Goal: Communication & Community: Answer question/provide support

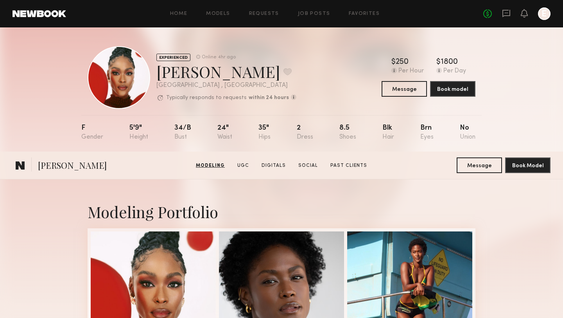
scroll to position [178, 0]
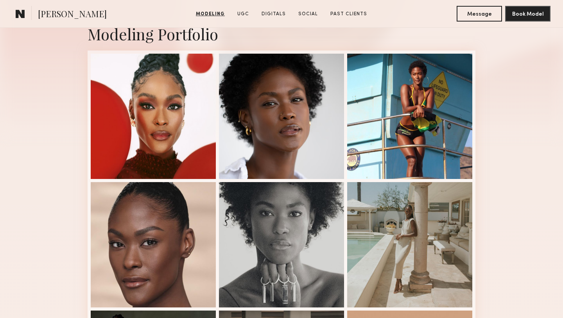
click at [136, 16] on section "[PERSON_NAME]" at bounding box center [93, 14] width 161 height 16
click at [42, 13] on span "Rose L." at bounding box center [72, 15] width 69 height 14
click at [23, 13] on common-icon at bounding box center [20, 14] width 9 height 10
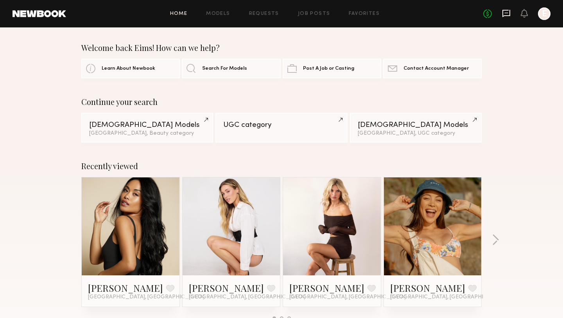
click at [509, 14] on icon at bounding box center [506, 13] width 9 height 9
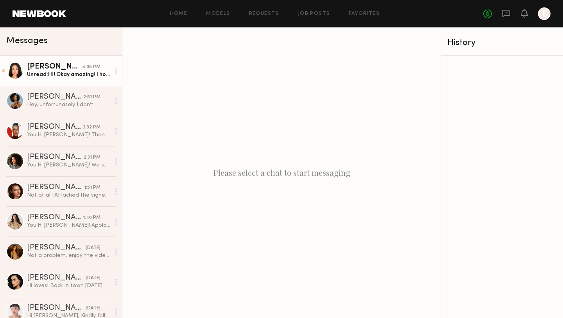
click at [44, 73] on div "Unread: Hi! Okay amazing! I hope to work with you soon! I’m still available" at bounding box center [68, 74] width 83 height 7
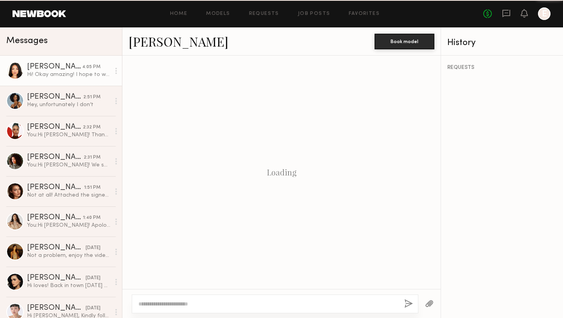
scroll to position [136, 0]
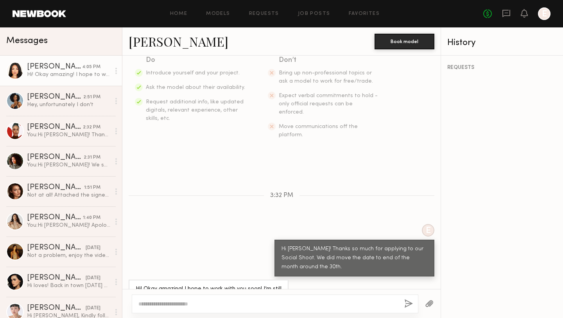
click at [211, 302] on textarea at bounding box center [268, 304] width 260 height 8
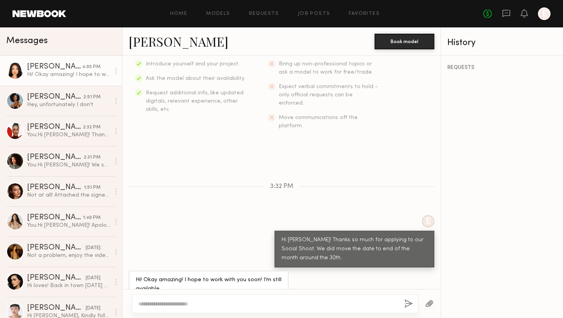
click at [197, 296] on div at bounding box center [275, 303] width 287 height 19
click at [177, 306] on textarea at bounding box center [268, 304] width 260 height 8
type textarea "**********"
click at [407, 301] on button "button" at bounding box center [409, 304] width 9 height 10
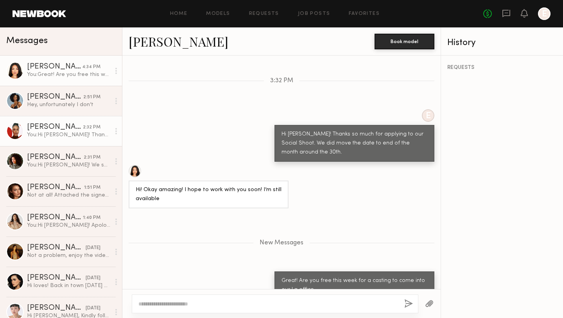
click at [37, 126] on div "Rose L." at bounding box center [55, 127] width 56 height 8
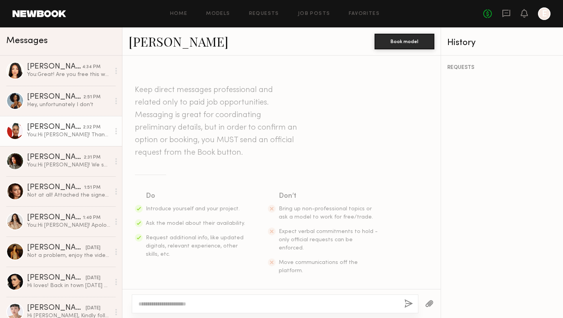
scroll to position [123, 0]
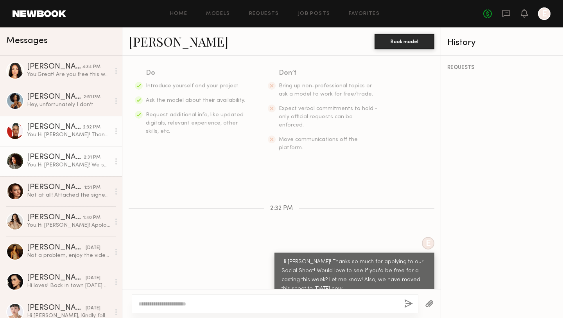
click at [49, 158] on div "Vanessa F." at bounding box center [55, 157] width 57 height 8
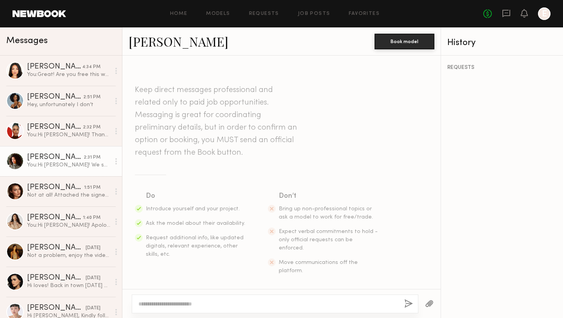
scroll to position [114, 0]
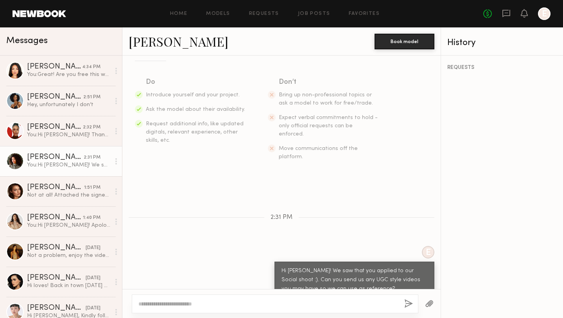
click at [160, 37] on link "Vanessa F." at bounding box center [179, 41] width 100 height 17
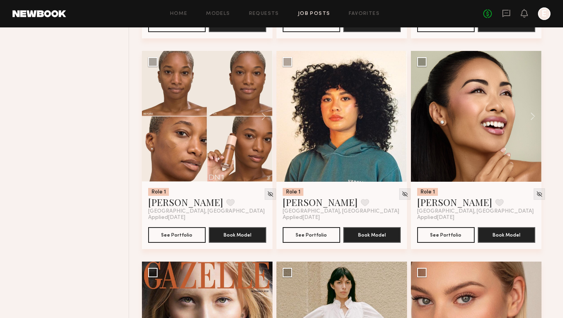
scroll to position [4283, 0]
click at [444, 239] on button "See Portfolio" at bounding box center [446, 235] width 58 height 16
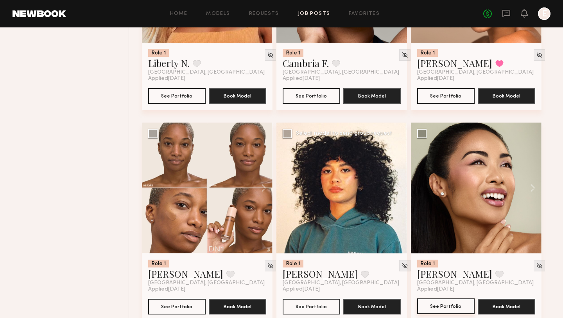
scroll to position [4050, 0]
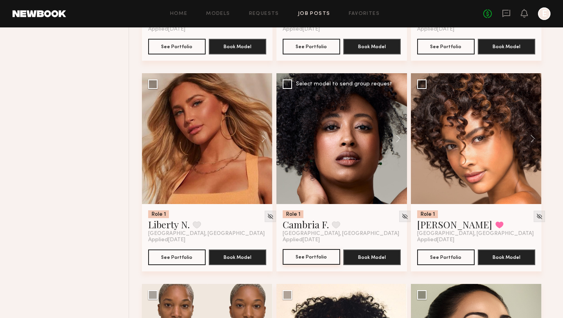
click at [317, 261] on button "See Portfolio" at bounding box center [312, 257] width 58 height 16
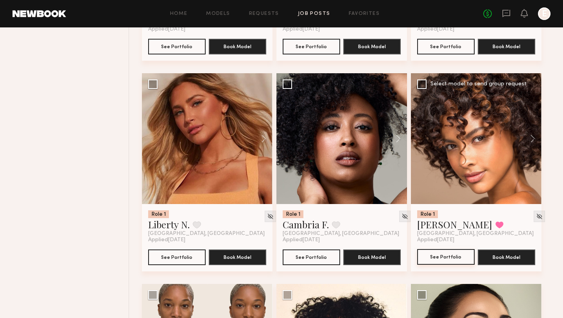
click at [442, 264] on button "See Portfolio" at bounding box center [446, 257] width 58 height 16
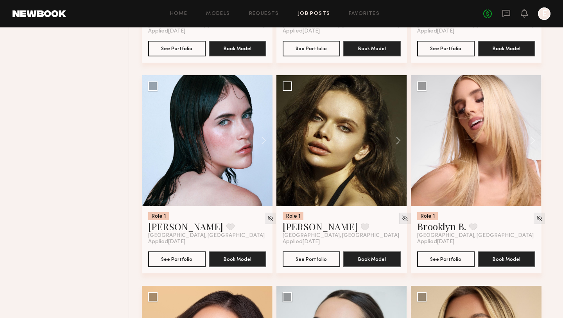
scroll to position [5085, 0]
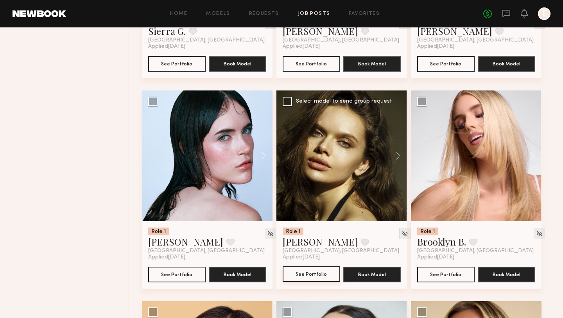
click at [306, 280] on button "See Portfolio" at bounding box center [312, 274] width 58 height 16
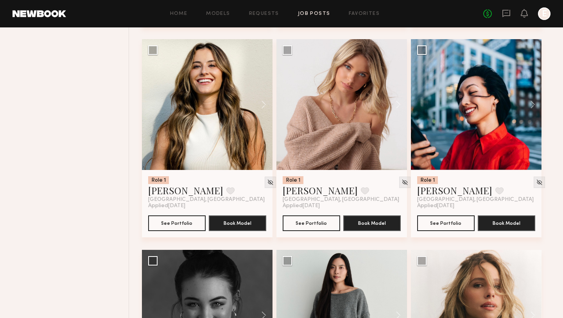
scroll to position [5769, 0]
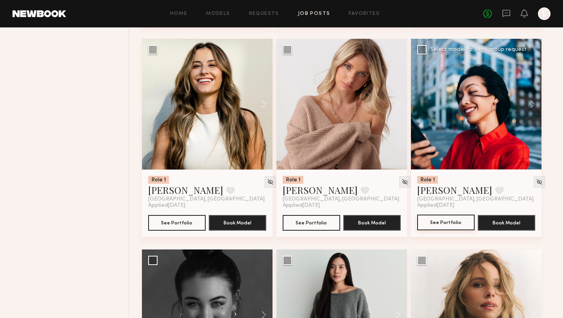
click at [427, 230] on button "See Portfolio" at bounding box center [446, 222] width 58 height 16
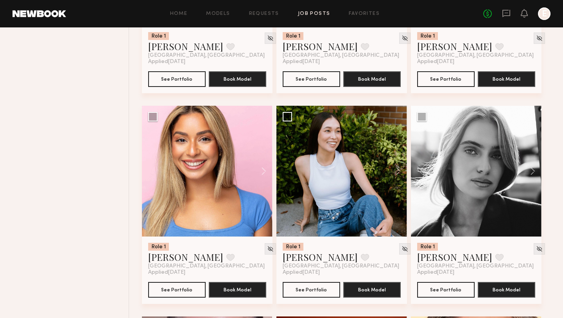
scroll to position [7400, 0]
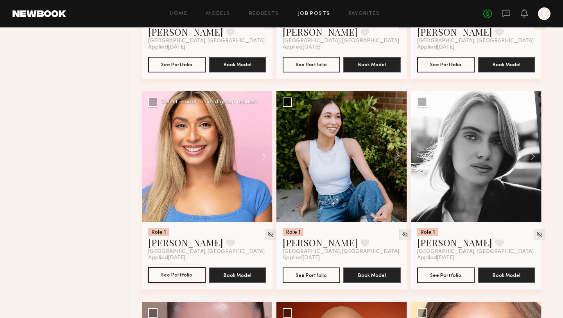
click at [167, 281] on button "See Portfolio" at bounding box center [177, 275] width 58 height 16
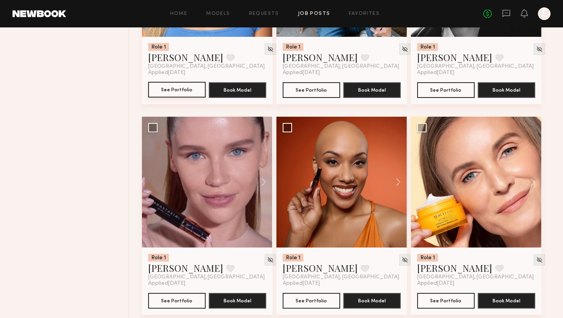
scroll to position [7627, 0]
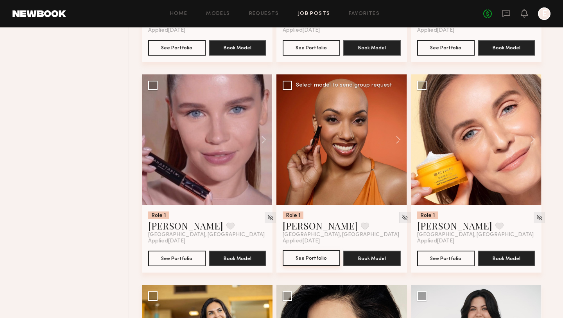
click at [307, 262] on button "See Portfolio" at bounding box center [312, 258] width 58 height 16
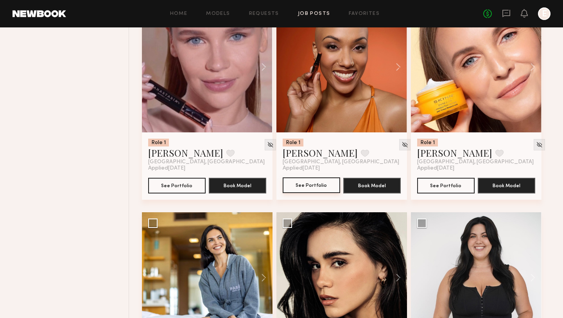
scroll to position [7660, 0]
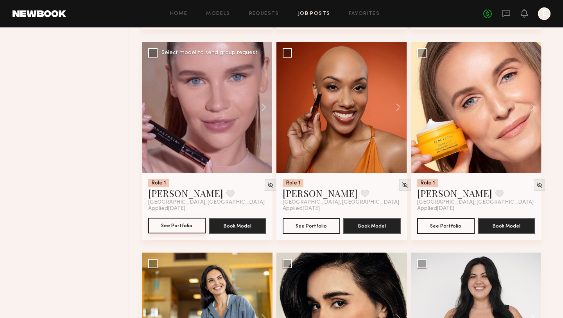
click at [187, 231] on button "See Portfolio" at bounding box center [177, 226] width 58 height 16
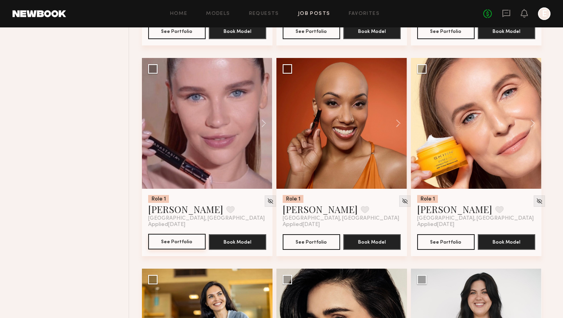
scroll to position [7401, 0]
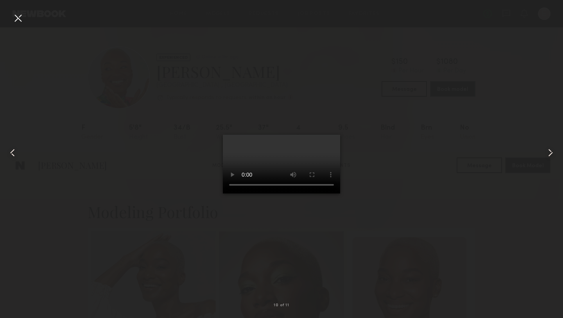
scroll to position [1133, 0]
click at [17, 20] on div at bounding box center [18, 18] width 13 height 13
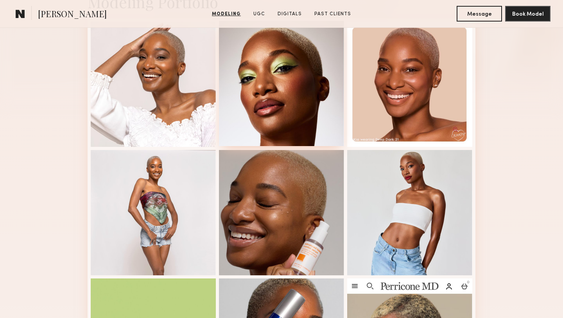
scroll to position [202, 0]
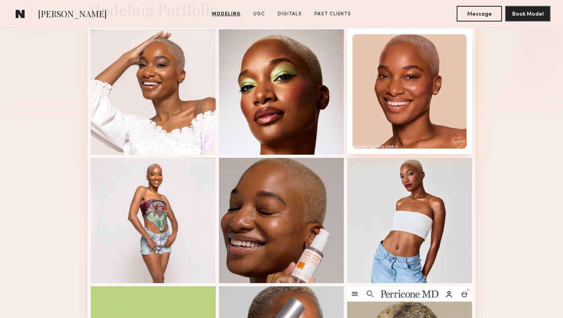
click at [383, 128] on div at bounding box center [409, 91] width 125 height 125
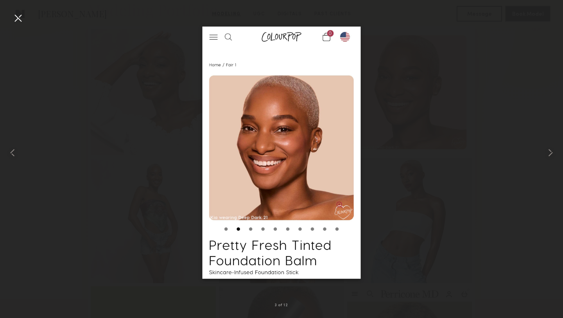
click at [15, 20] on div at bounding box center [18, 18] width 13 height 13
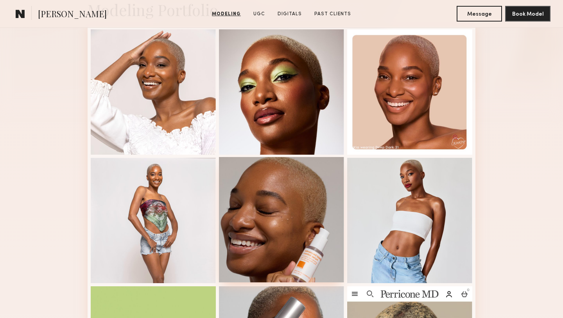
click at [261, 245] on div at bounding box center [281, 219] width 125 height 125
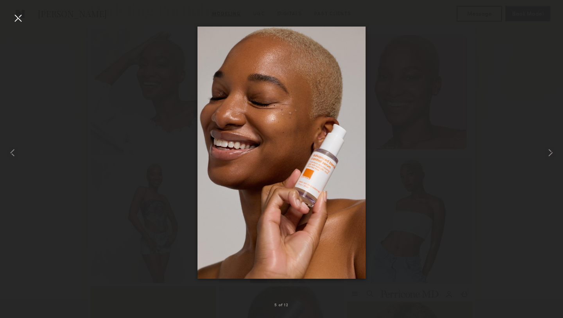
click at [17, 19] on div at bounding box center [18, 18] width 13 height 13
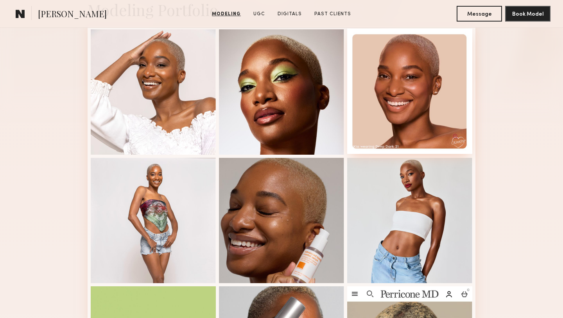
click at [437, 97] on div at bounding box center [409, 91] width 125 height 125
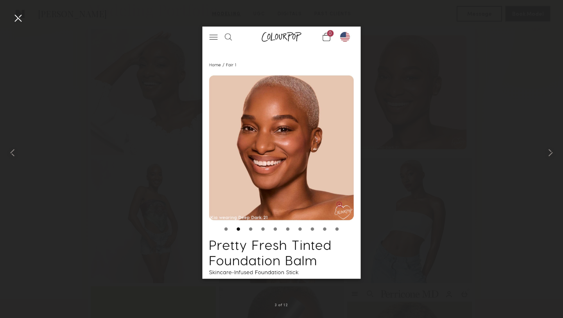
click at [17, 16] on div at bounding box center [18, 18] width 13 height 13
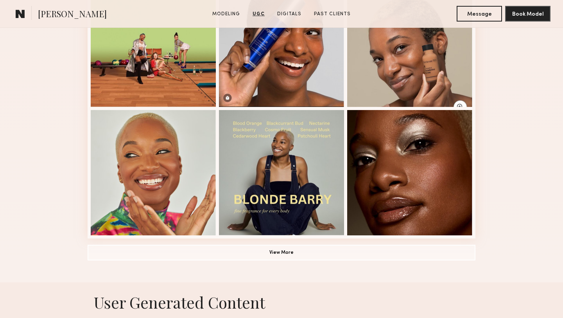
scroll to position [501, 0]
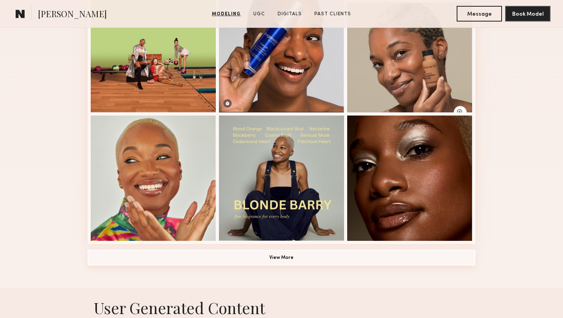
click at [212, 256] on button "View More" at bounding box center [282, 258] width 388 height 16
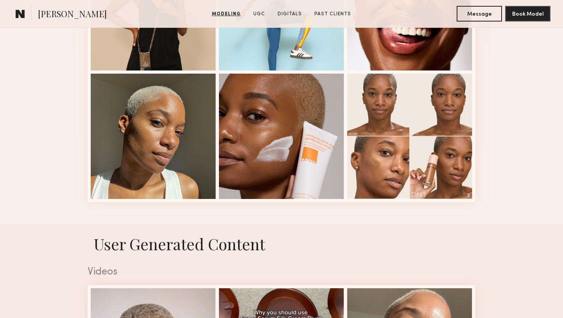
scroll to position [800, 0]
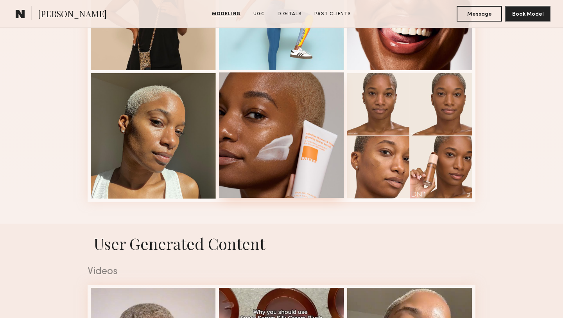
click at [304, 175] on div at bounding box center [281, 134] width 125 height 125
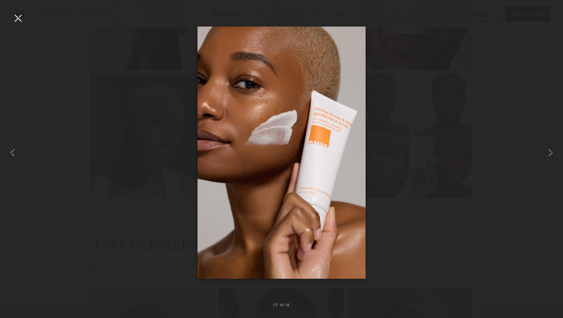
click at [23, 16] on div at bounding box center [18, 18] width 13 height 13
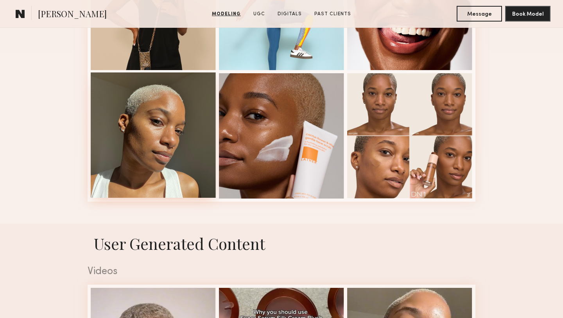
click at [130, 106] on div at bounding box center [153, 134] width 125 height 125
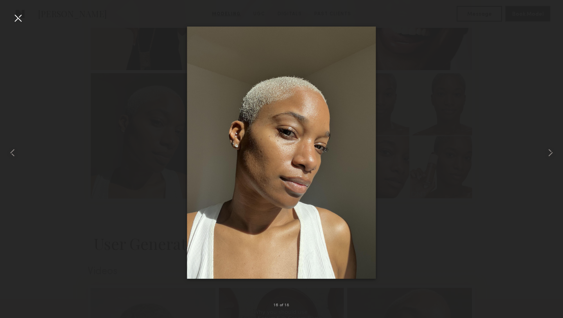
click at [20, 19] on div at bounding box center [18, 18] width 13 height 13
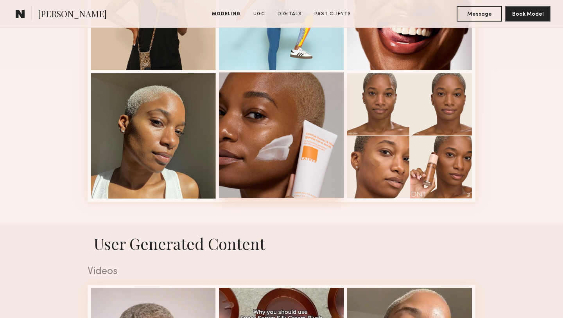
click at [296, 157] on div at bounding box center [281, 134] width 125 height 125
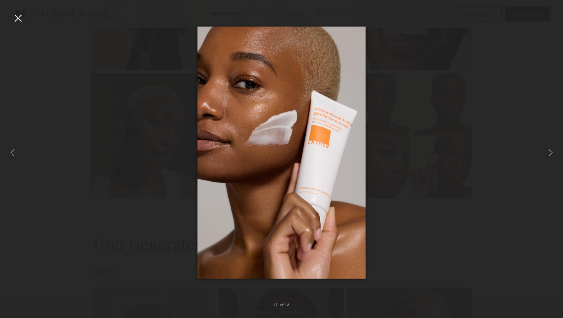
click at [18, 16] on div at bounding box center [18, 18] width 13 height 13
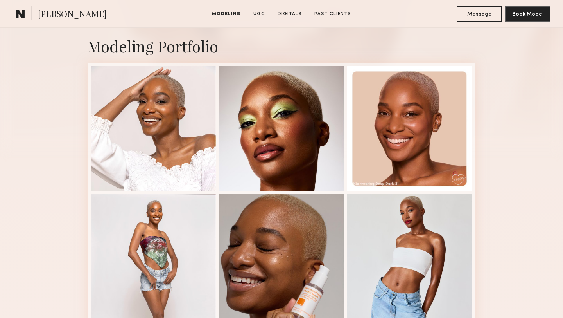
scroll to position [163, 0]
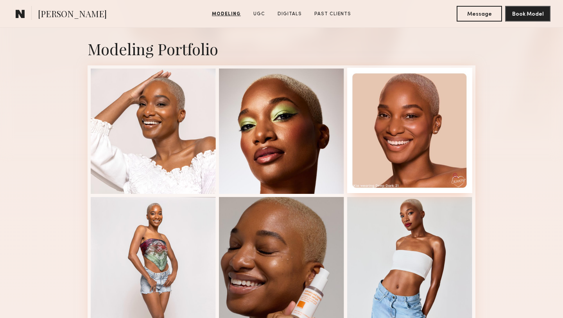
click at [442, 137] on div at bounding box center [409, 130] width 125 height 125
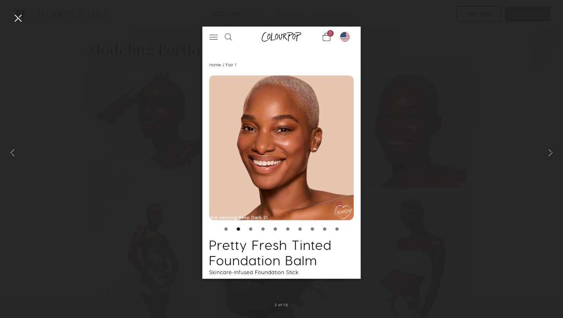
click at [18, 17] on div at bounding box center [18, 18] width 13 height 13
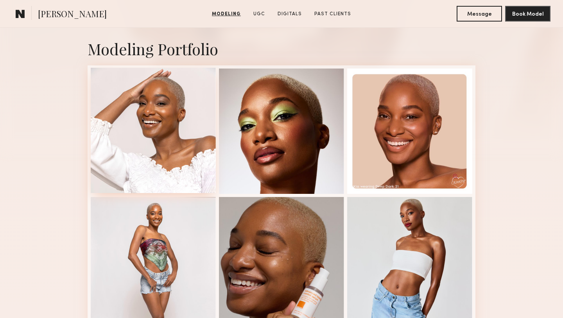
scroll to position [0, 0]
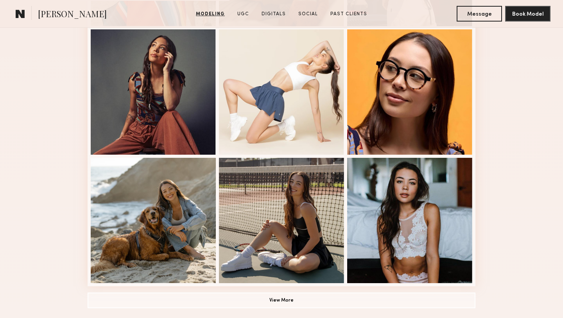
scroll to position [489, 0]
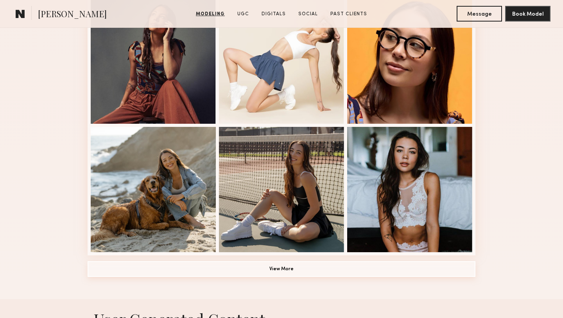
click at [297, 267] on button "View More" at bounding box center [282, 269] width 388 height 16
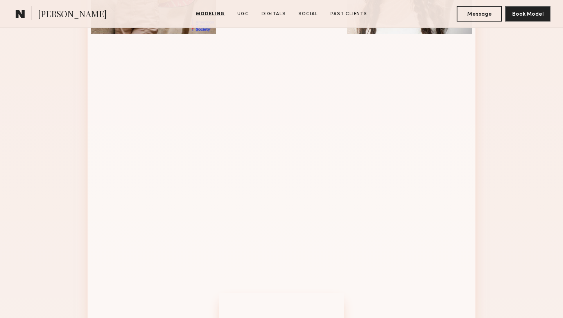
scroll to position [858, 0]
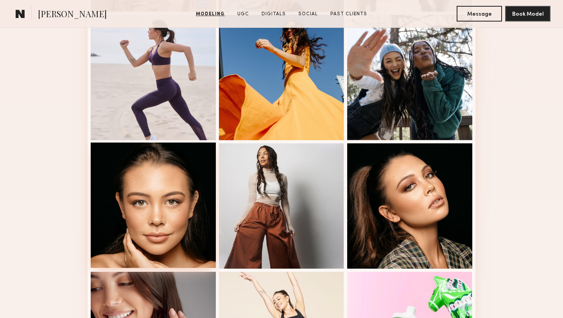
click at [167, 198] on div at bounding box center [153, 204] width 125 height 125
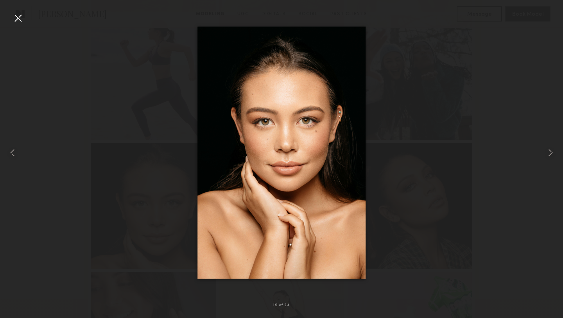
click at [18, 22] on div at bounding box center [18, 18] width 13 height 13
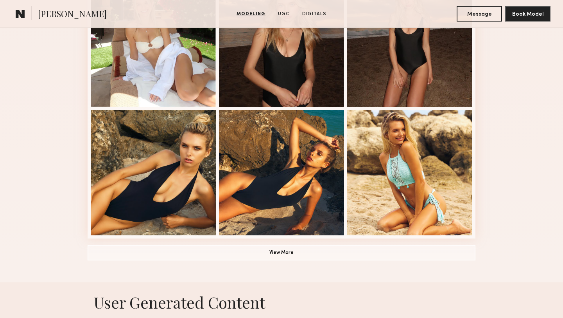
scroll to position [615, 0]
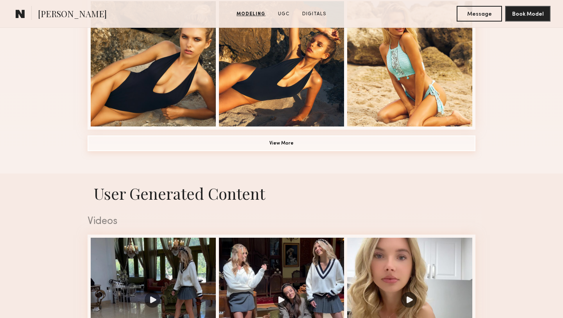
click at [211, 149] on button "View More" at bounding box center [282, 143] width 388 height 16
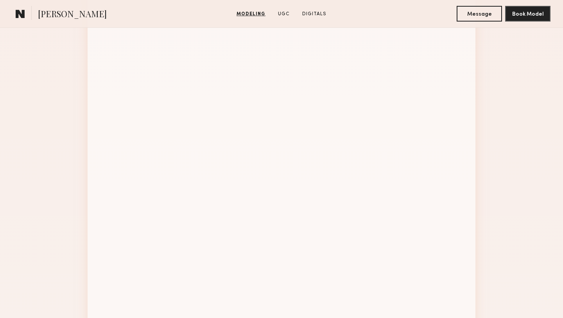
scroll to position [879, 0]
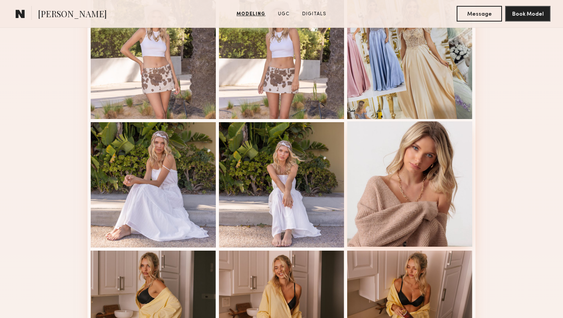
click at [429, 169] on div at bounding box center [409, 183] width 125 height 125
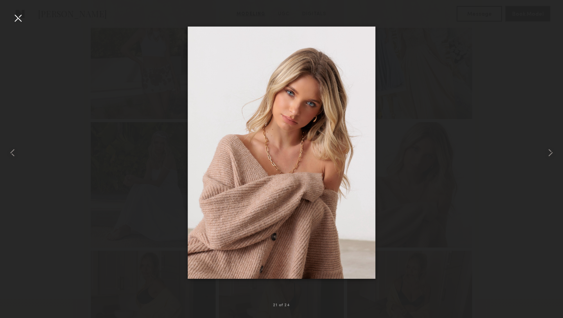
click at [18, 20] on div at bounding box center [18, 18] width 13 height 13
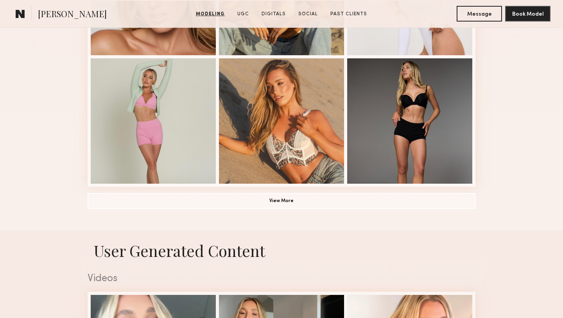
scroll to position [564, 0]
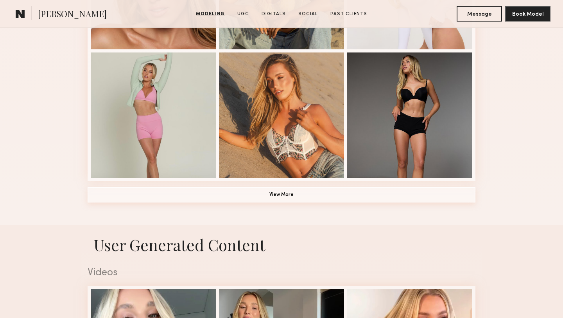
click at [257, 193] on button "View More" at bounding box center [282, 195] width 388 height 16
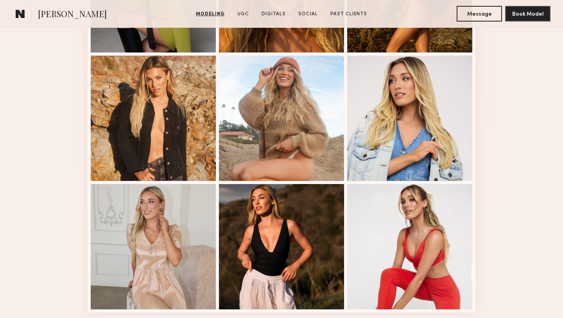
scroll to position [998, 0]
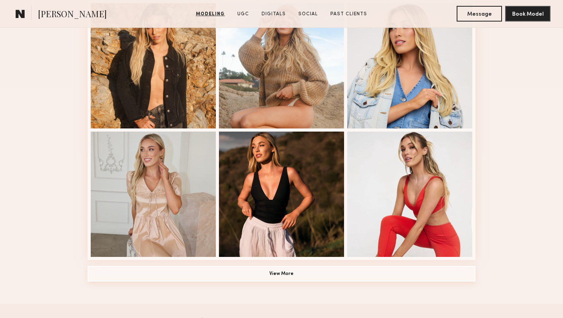
click at [117, 266] on button "View More" at bounding box center [282, 274] width 388 height 16
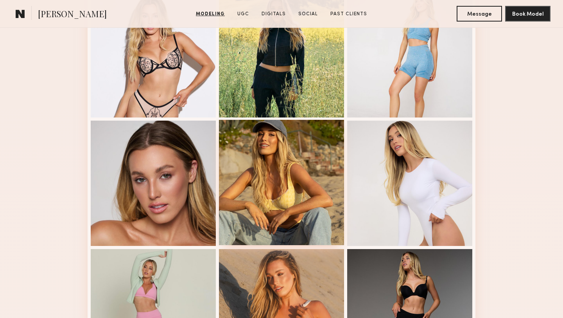
scroll to position [368, 0]
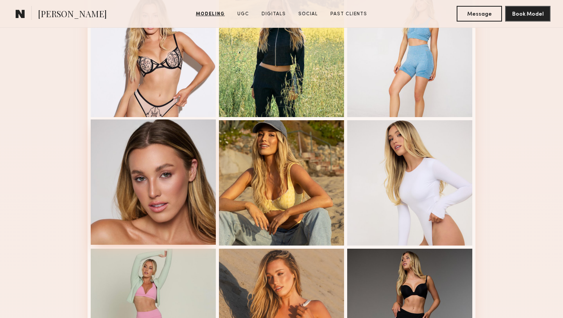
click at [178, 228] on div at bounding box center [153, 181] width 125 height 125
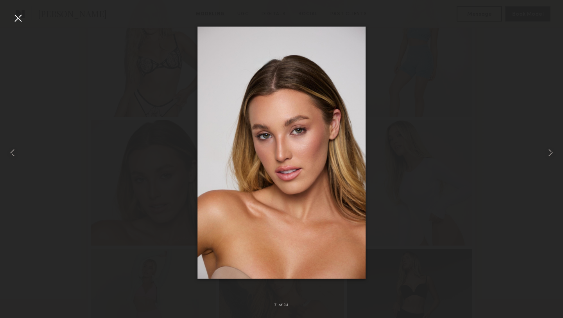
click at [15, 21] on div at bounding box center [18, 18] width 13 height 13
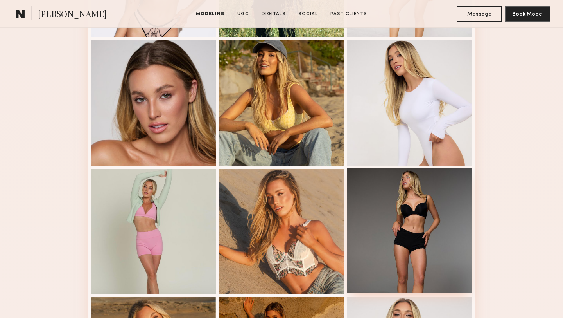
scroll to position [447, 0]
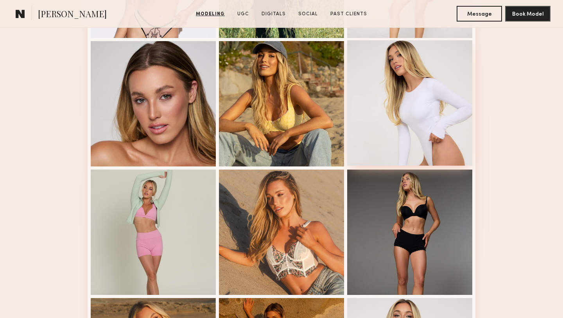
click at [424, 122] on div at bounding box center [409, 102] width 125 height 125
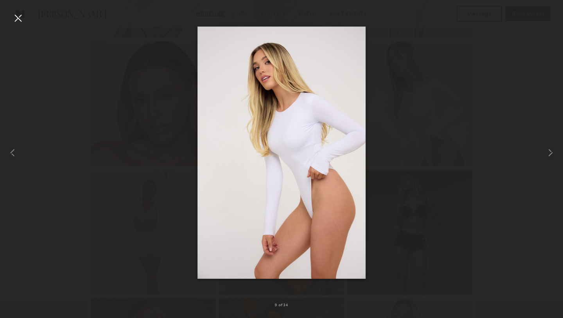
click at [18, 19] on div at bounding box center [18, 18] width 13 height 13
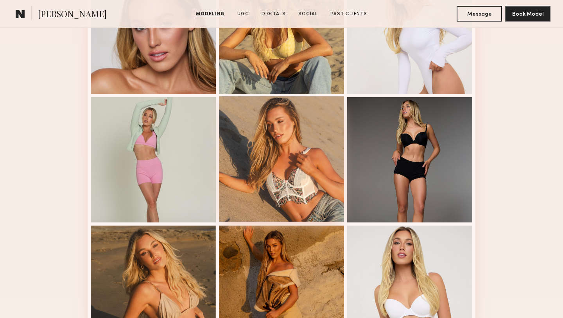
scroll to position [569, 0]
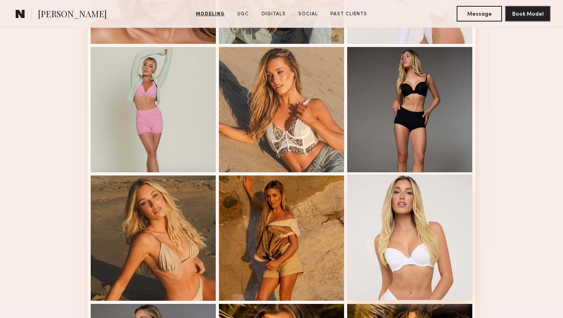
click at [396, 256] on div at bounding box center [409, 236] width 125 height 125
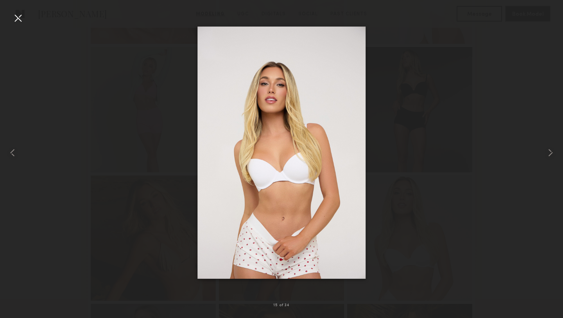
click at [19, 21] on div at bounding box center [18, 18] width 13 height 13
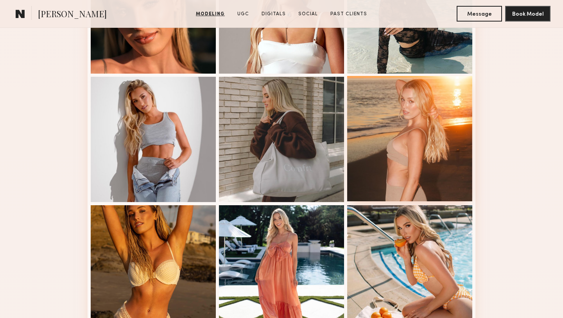
scroll to position [1308, 0]
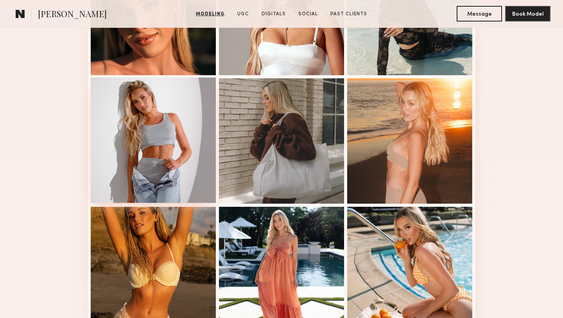
click at [174, 169] on div at bounding box center [153, 139] width 125 height 125
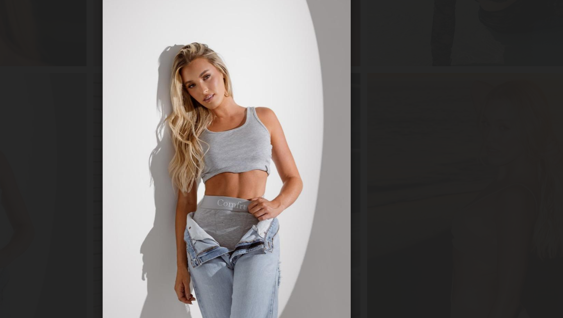
click at [212, 79] on div at bounding box center [281, 153] width 563 height 280
click at [184, 53] on div at bounding box center [281, 153] width 563 height 280
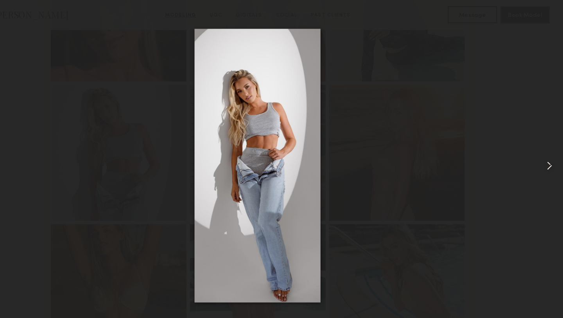
click at [542, 159] on div at bounding box center [552, 153] width 23 height 280
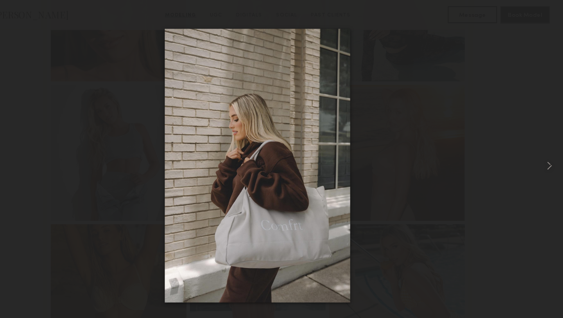
click at [74, 19] on div at bounding box center [281, 153] width 563 height 280
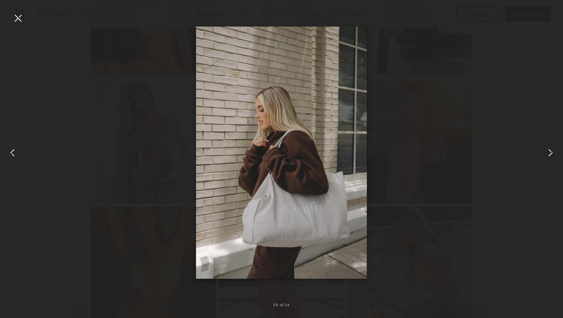
click at [20, 17] on div at bounding box center [18, 18] width 13 height 13
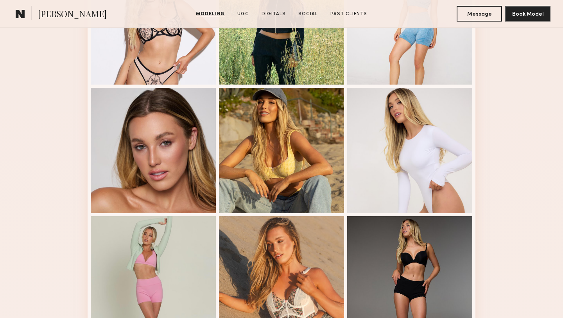
scroll to position [399, 0]
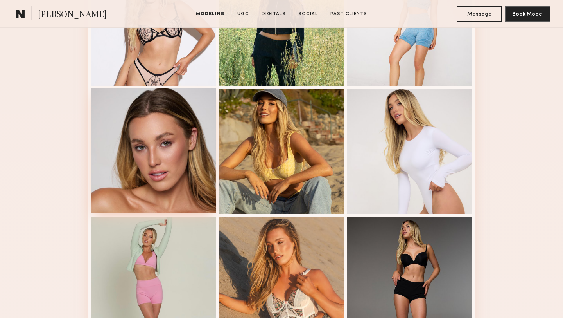
click at [176, 185] on div at bounding box center [153, 150] width 125 height 125
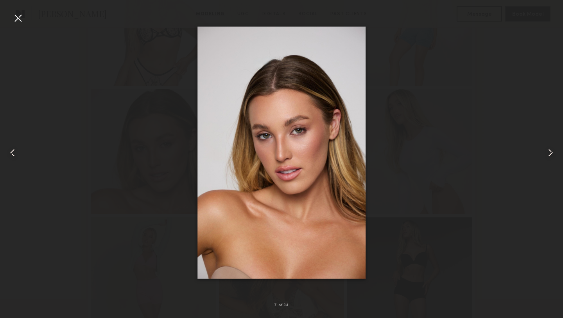
click at [128, 79] on div at bounding box center [281, 153] width 563 height 280
click at [18, 16] on div at bounding box center [18, 18] width 13 height 13
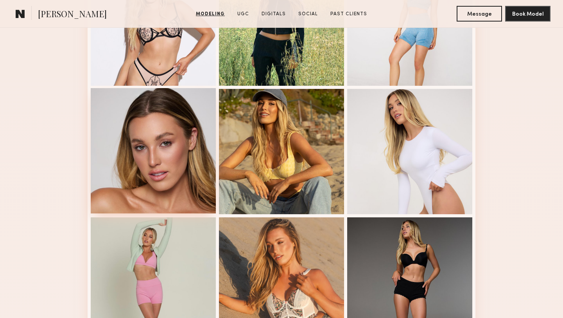
scroll to position [0, 0]
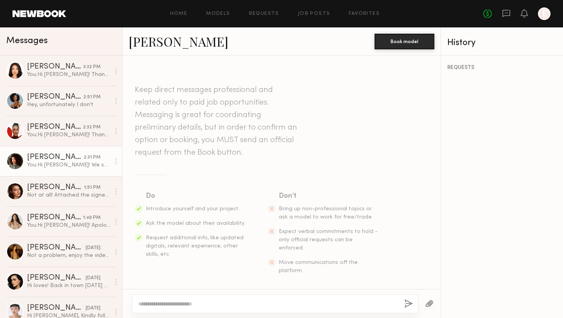
scroll to position [114, 0]
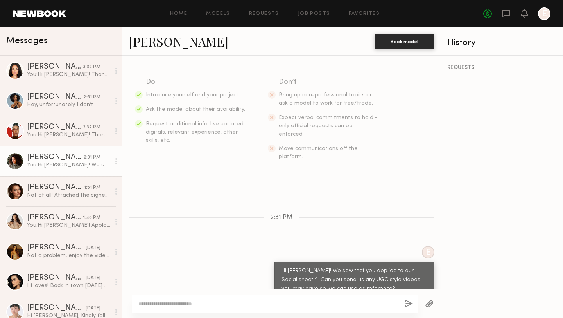
click at [140, 40] on link "[PERSON_NAME]" at bounding box center [179, 41] width 100 height 17
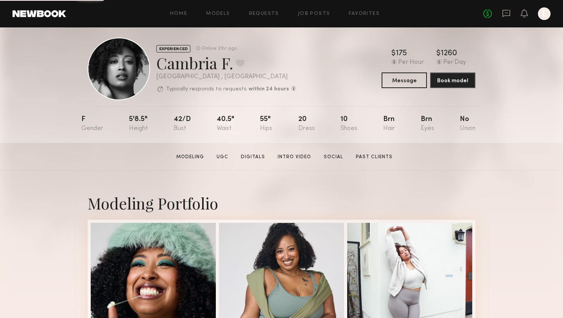
scroll to position [9, 0]
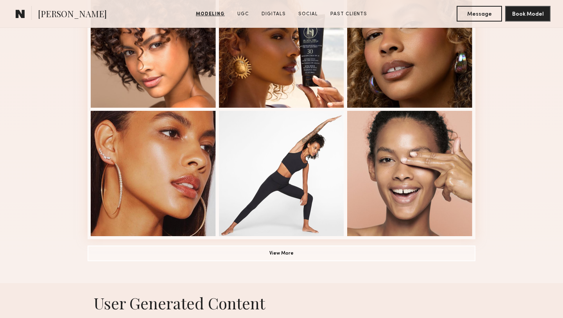
scroll to position [507, 0]
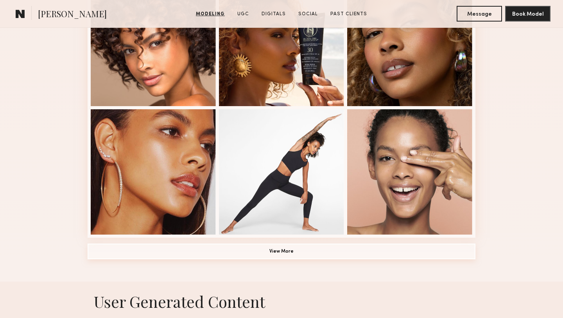
click at [334, 248] on button "View More" at bounding box center [282, 251] width 388 height 16
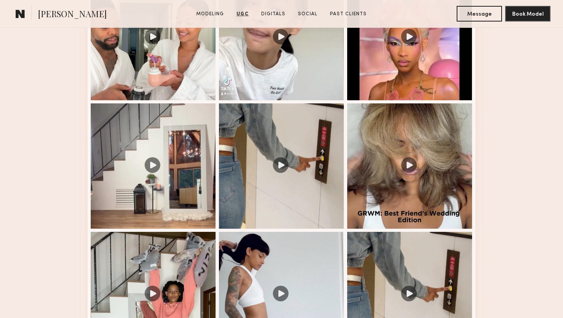
scroll to position [1411, 0]
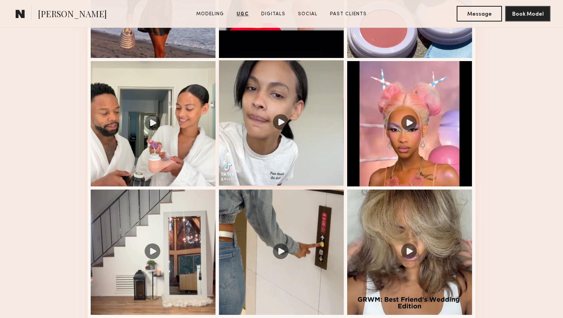
click at [287, 176] on div at bounding box center [281, 122] width 125 height 125
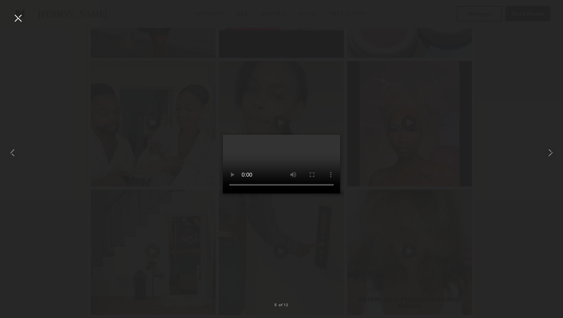
click at [455, 187] on div at bounding box center [281, 153] width 563 height 280
click at [15, 15] on div at bounding box center [18, 18] width 13 height 13
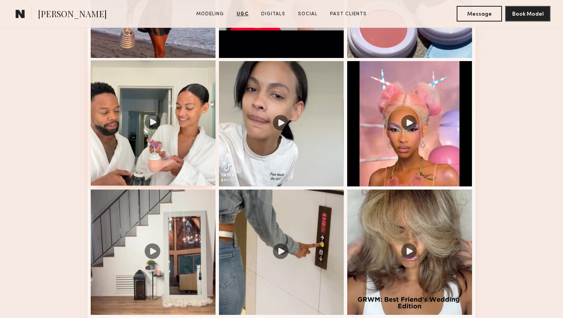
click at [189, 170] on div at bounding box center [153, 122] width 125 height 125
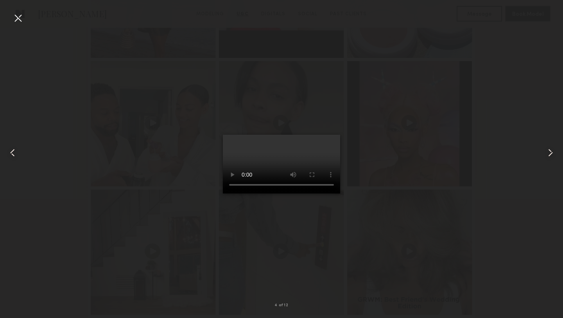
click at [19, 18] on div at bounding box center [18, 18] width 13 height 13
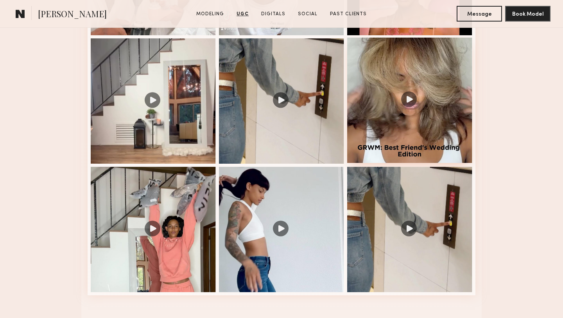
scroll to position [1482, 0]
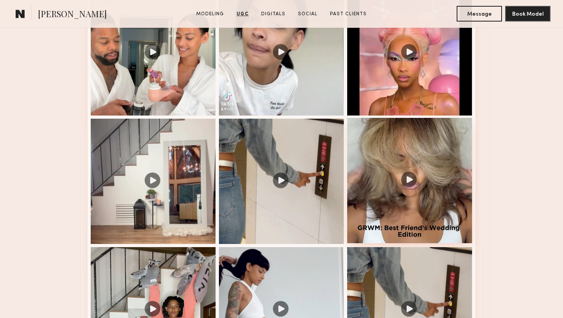
click at [402, 211] on div at bounding box center [409, 180] width 125 height 125
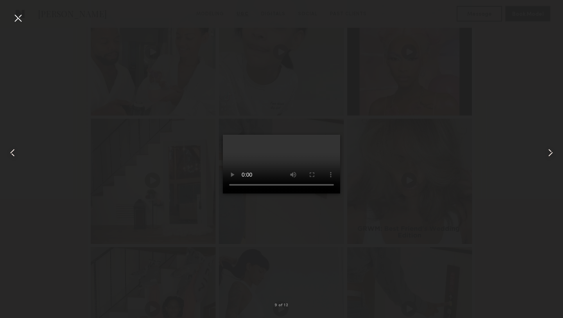
click at [16, 20] on div at bounding box center [18, 18] width 13 height 13
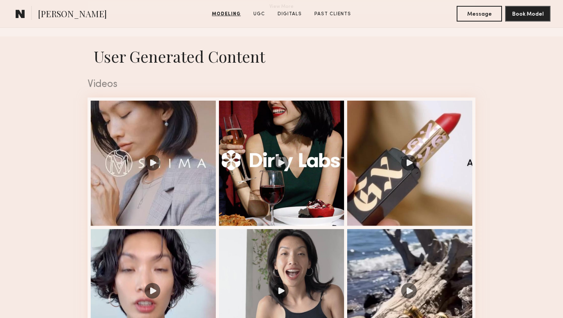
scroll to position [817, 0]
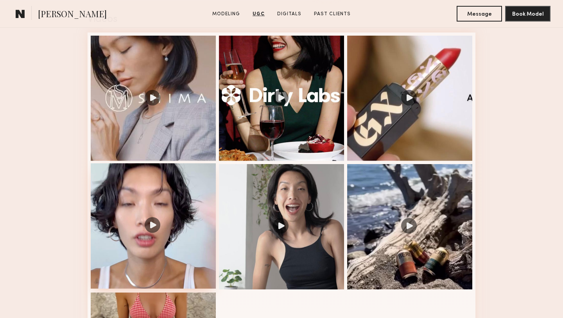
click at [191, 264] on div at bounding box center [153, 225] width 125 height 125
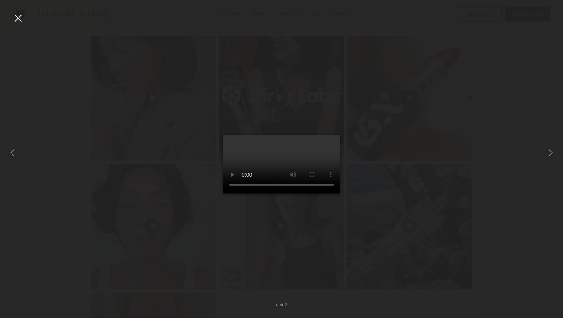
click at [20, 18] on div at bounding box center [18, 18] width 13 height 13
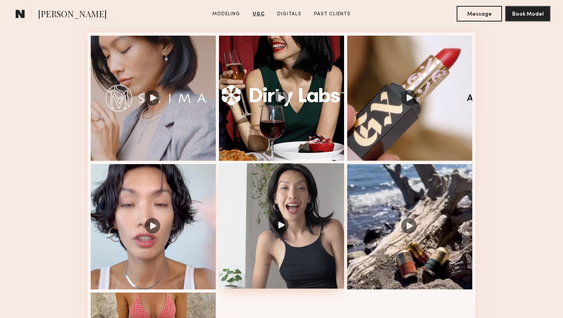
click at [263, 173] on div at bounding box center [281, 225] width 125 height 125
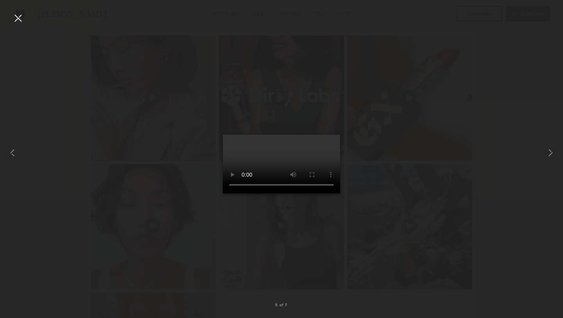
click at [21, 18] on div at bounding box center [18, 18] width 13 height 13
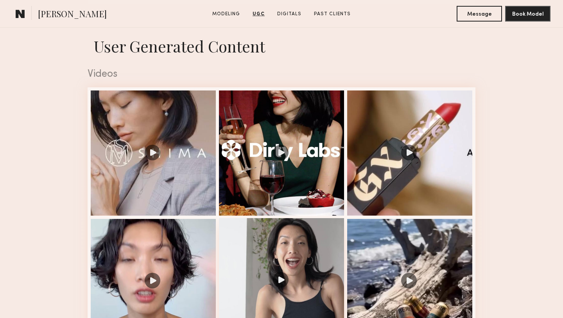
scroll to position [758, 0]
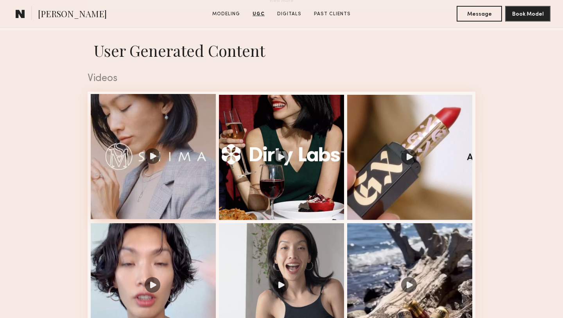
click at [171, 182] on div at bounding box center [153, 156] width 125 height 125
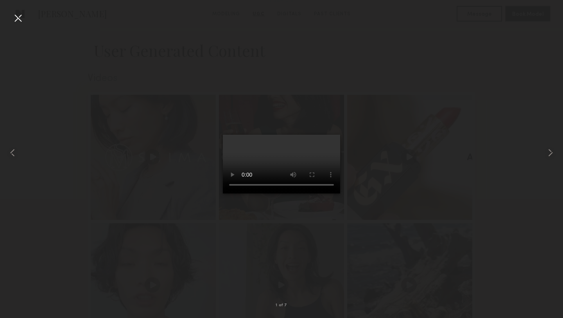
click at [17, 19] on div at bounding box center [18, 18] width 13 height 13
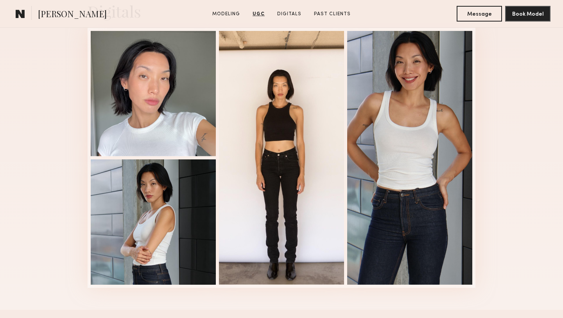
scroll to position [1662, 0]
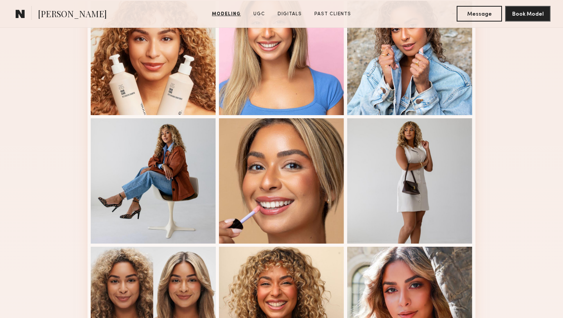
scroll to position [493, 0]
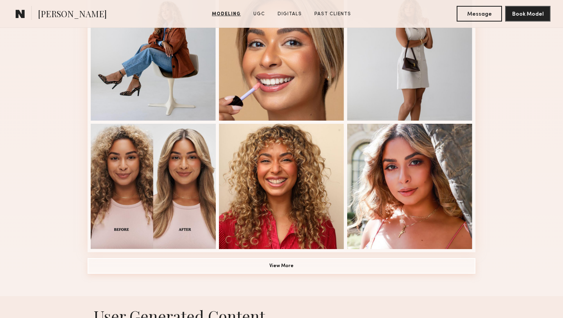
click at [153, 264] on button "View More" at bounding box center [282, 266] width 388 height 16
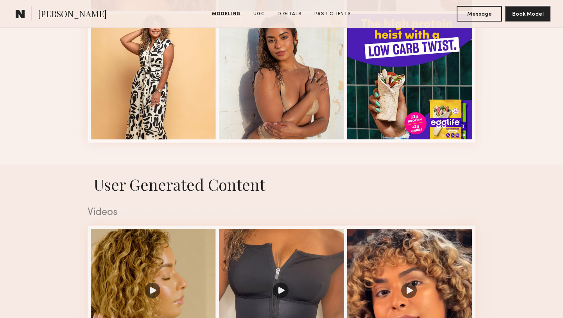
scroll to position [1295, 0]
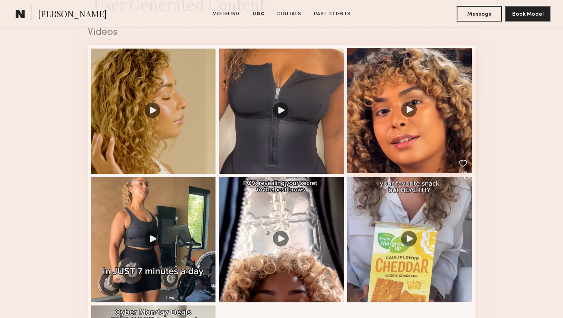
click at [399, 133] on div at bounding box center [409, 110] width 125 height 125
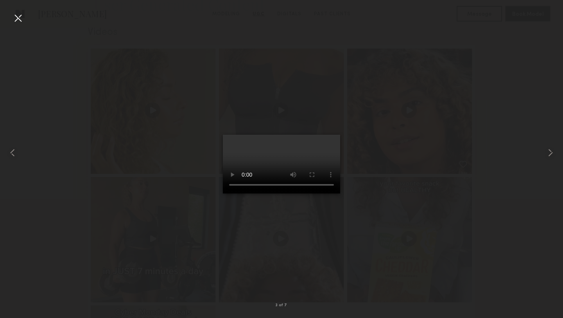
click at [14, 16] on div at bounding box center [18, 18] width 13 height 13
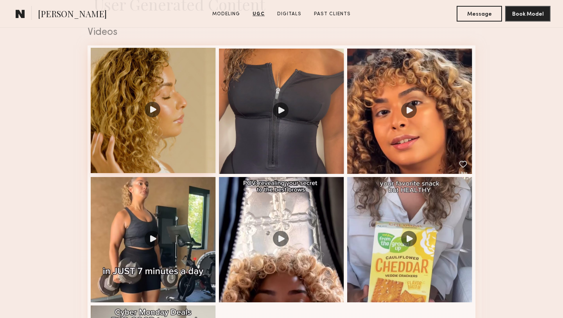
click at [170, 171] on div at bounding box center [153, 110] width 125 height 125
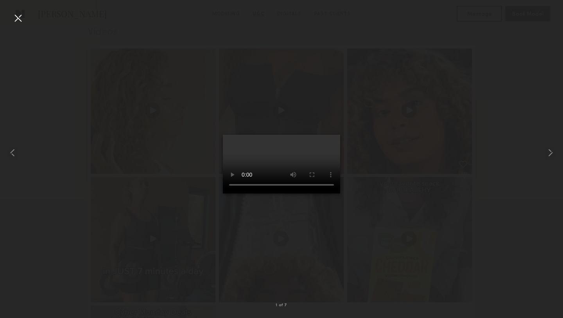
click at [18, 19] on div at bounding box center [18, 18] width 13 height 13
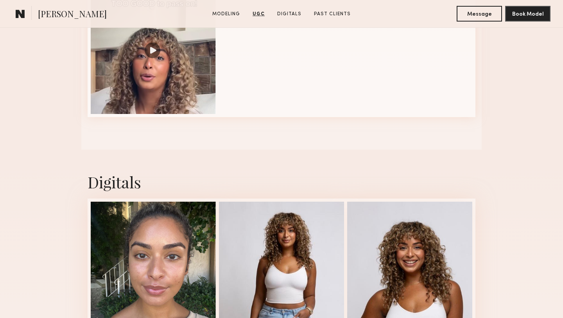
scroll to position [1732, 0]
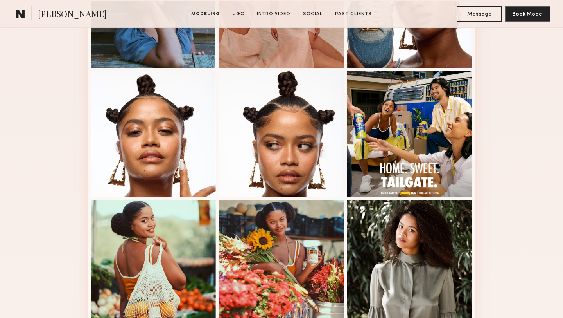
scroll to position [538, 0]
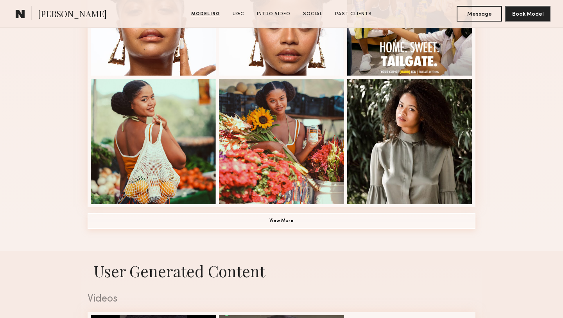
click at [212, 223] on button "View More" at bounding box center [282, 221] width 388 height 16
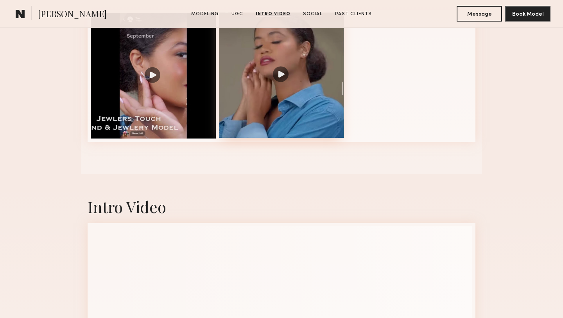
scroll to position [1050, 0]
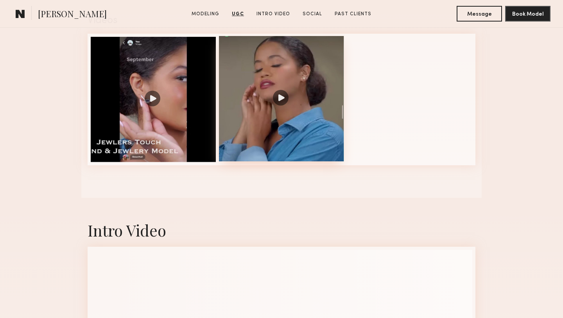
click at [270, 146] on div at bounding box center [281, 98] width 125 height 125
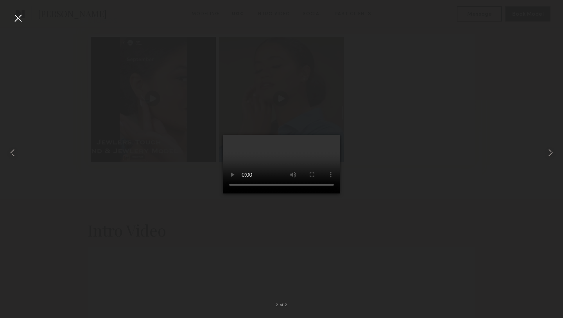
click at [19, 18] on div at bounding box center [18, 18] width 13 height 13
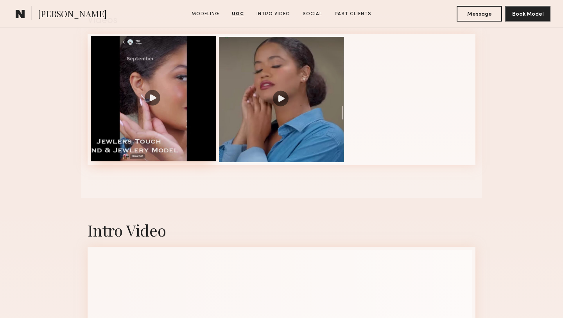
click at [181, 117] on div at bounding box center [153, 98] width 125 height 125
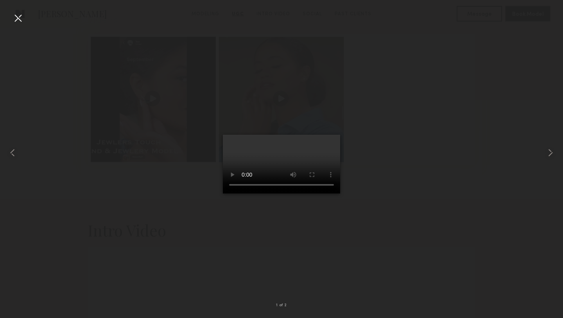
click at [19, 18] on div at bounding box center [18, 18] width 13 height 13
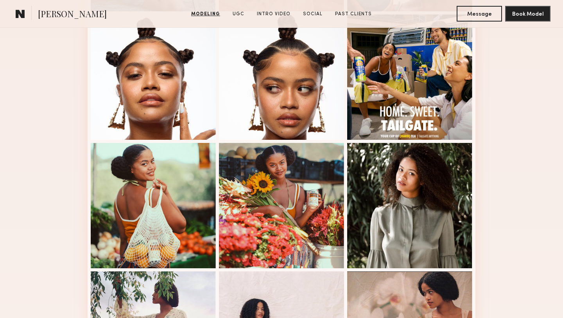
scroll to position [474, 0]
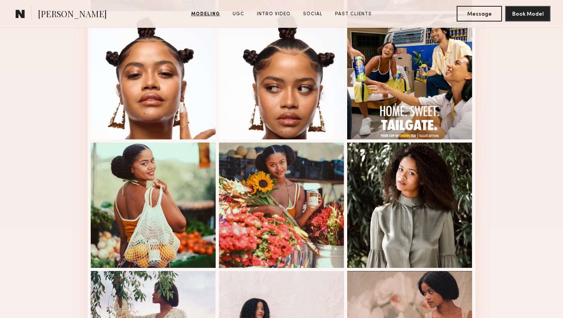
click at [142, 100] on div at bounding box center [153, 76] width 125 height 125
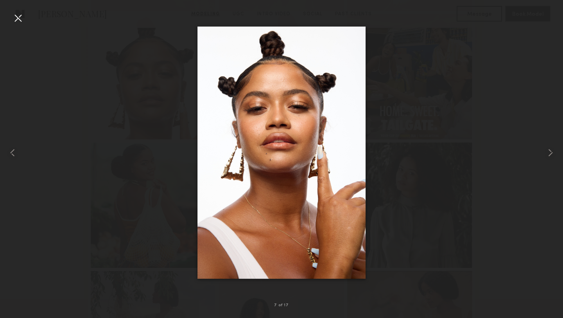
click at [18, 18] on div at bounding box center [18, 18] width 13 height 13
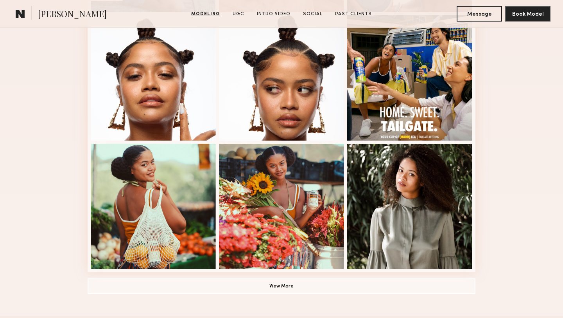
scroll to position [708, 0]
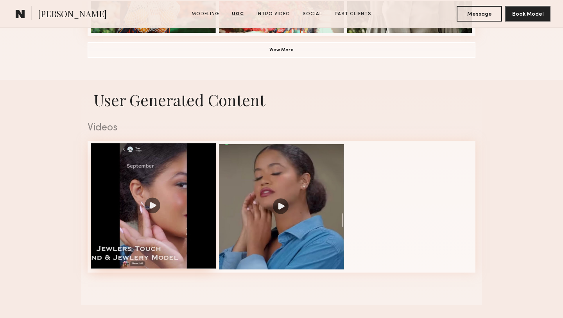
click at [195, 194] on div at bounding box center [153, 205] width 125 height 125
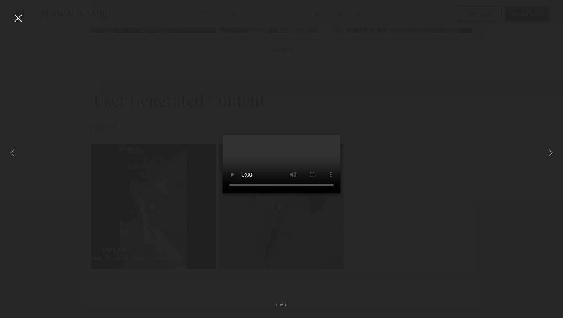
click at [17, 20] on div at bounding box center [18, 18] width 13 height 13
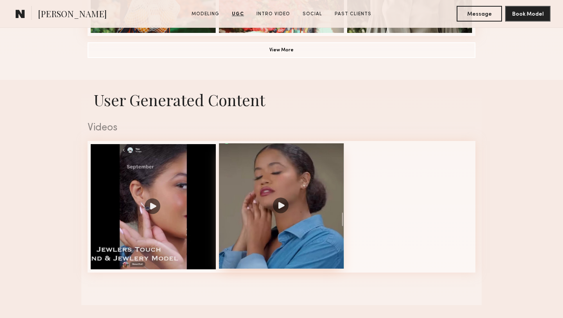
click at [265, 184] on div at bounding box center [281, 205] width 125 height 125
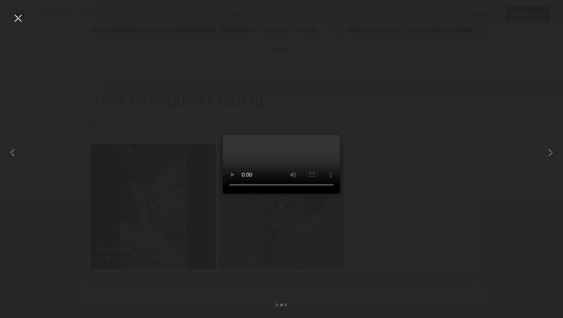
click at [18, 15] on div at bounding box center [18, 18] width 13 height 13
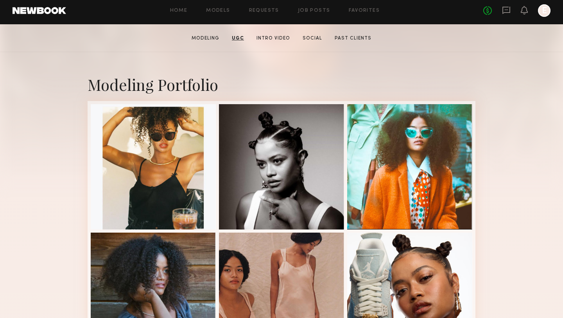
scroll to position [123, 0]
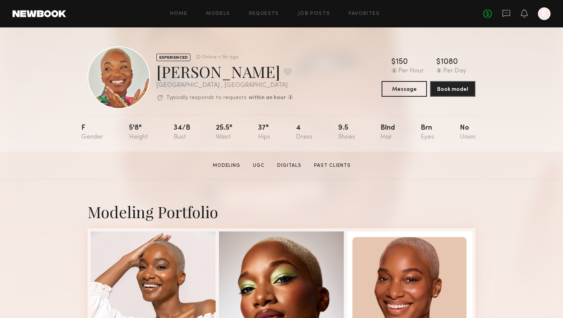
click at [70, 47] on div "EXPERIENCED Online < 1hr ago Kia K. Favorite Los Angeles , CA Typically respond…" at bounding box center [281, 89] width 563 height 124
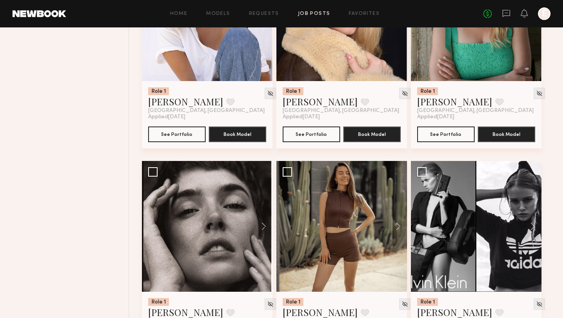
scroll to position [6983, 0]
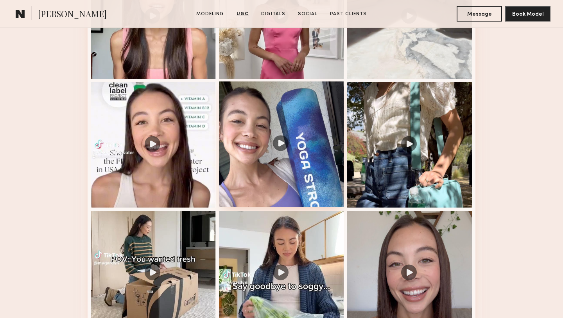
scroll to position [797, 0]
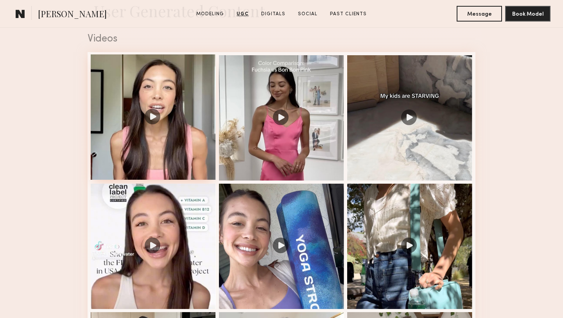
click at [193, 149] on div at bounding box center [153, 116] width 125 height 125
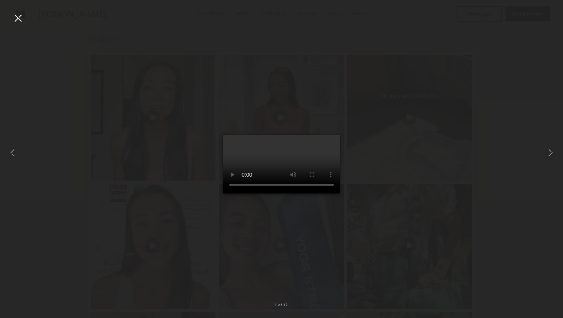
click at [22, 18] on div at bounding box center [18, 18] width 13 height 13
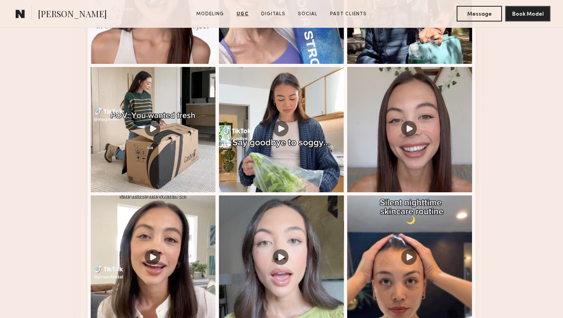
scroll to position [1044, 0]
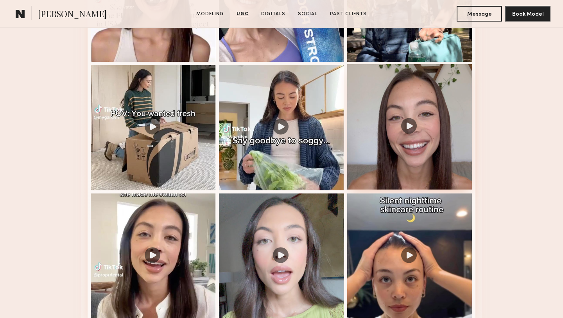
click at [410, 118] on div at bounding box center [409, 126] width 125 height 125
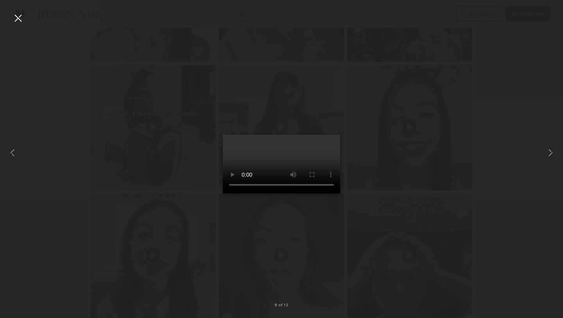
click at [17, 20] on div at bounding box center [18, 18] width 13 height 13
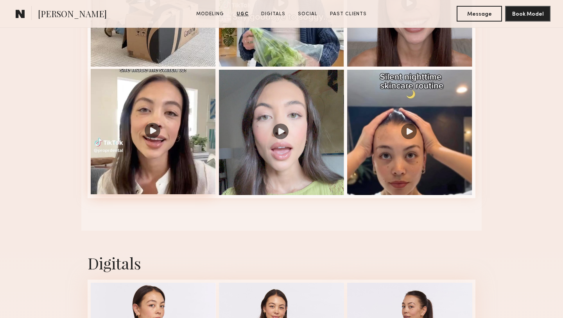
scroll to position [1171, 0]
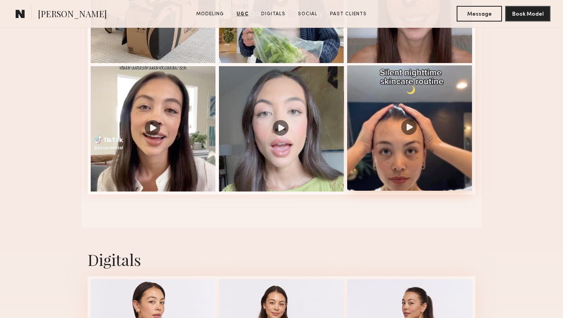
click at [421, 131] on div at bounding box center [409, 127] width 125 height 125
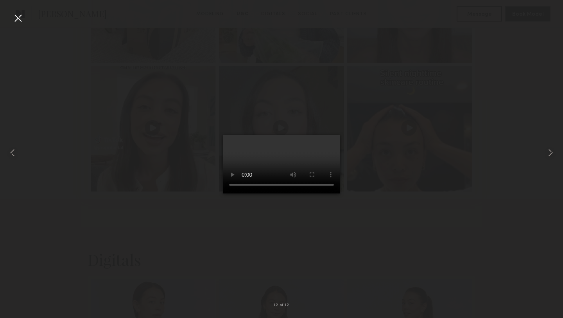
click at [50, 61] on div at bounding box center [281, 153] width 563 height 280
click at [20, 18] on div at bounding box center [18, 18] width 13 height 13
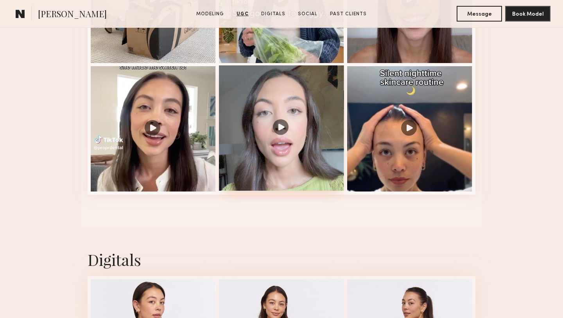
click at [265, 162] on div at bounding box center [281, 127] width 125 height 125
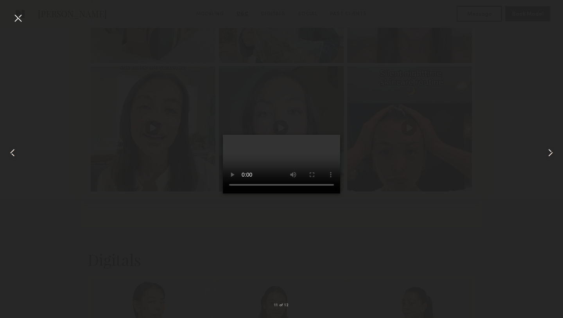
click at [14, 21] on div at bounding box center [18, 18] width 13 height 13
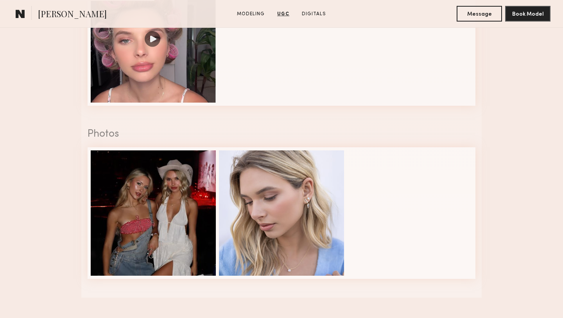
scroll to position [940, 0]
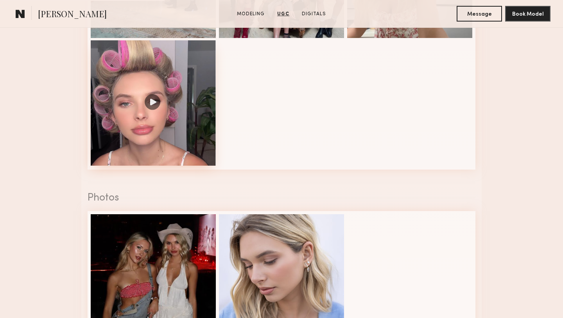
click at [191, 132] on div at bounding box center [153, 102] width 125 height 125
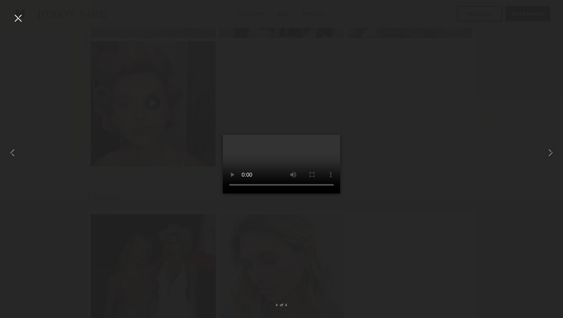
click at [16, 23] on div at bounding box center [18, 18] width 13 height 13
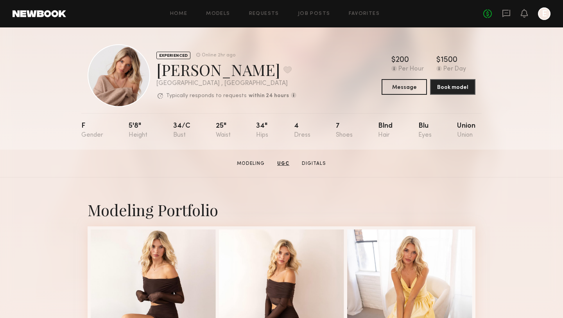
scroll to position [0, 0]
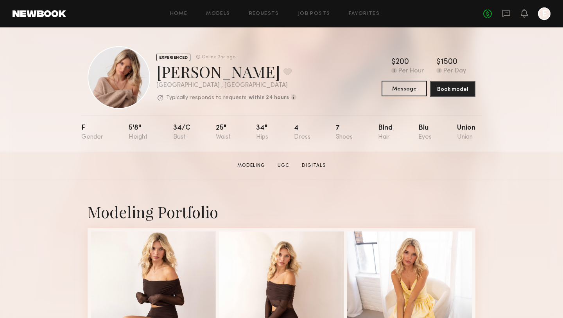
click at [397, 93] on button "Message" at bounding box center [404, 89] width 45 height 16
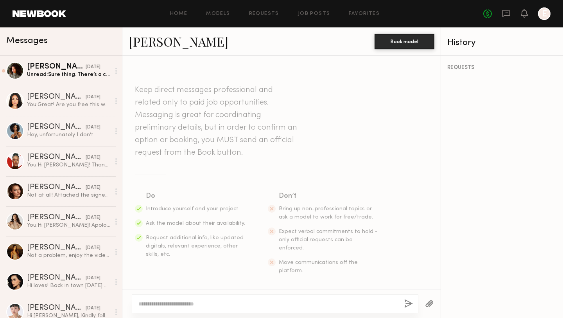
click at [226, 303] on textarea at bounding box center [268, 304] width 260 height 8
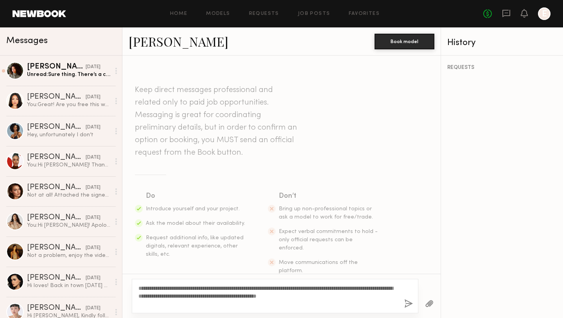
type textarea "**********"
click at [408, 301] on button "button" at bounding box center [409, 304] width 9 height 10
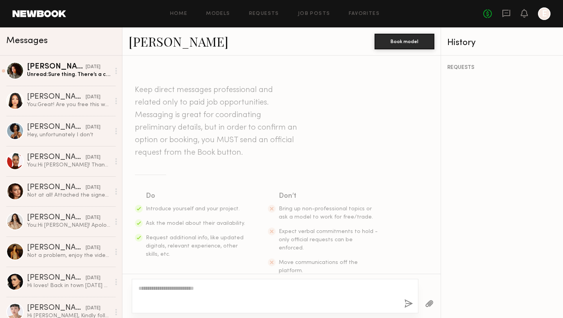
scroll to position [123, 0]
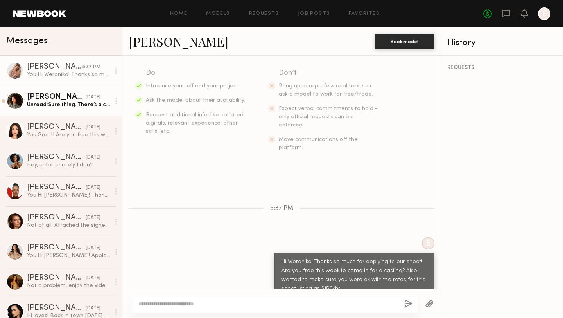
click at [50, 94] on div "[PERSON_NAME]" at bounding box center [56, 97] width 59 height 8
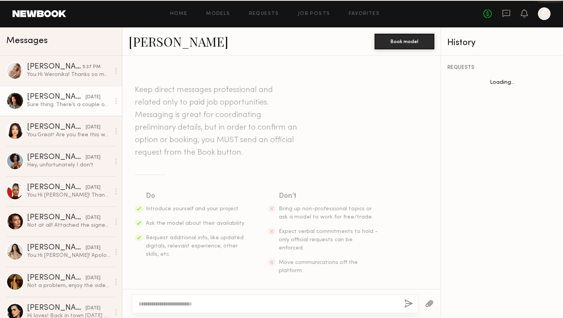
scroll to position [153, 0]
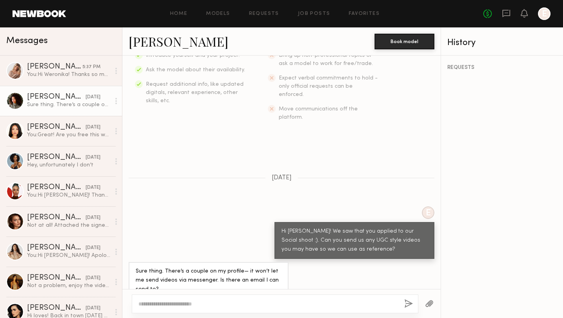
click at [232, 301] on textarea at bounding box center [268, 304] width 260 height 8
type textarea "**********"
click at [407, 302] on button "button" at bounding box center [409, 304] width 9 height 10
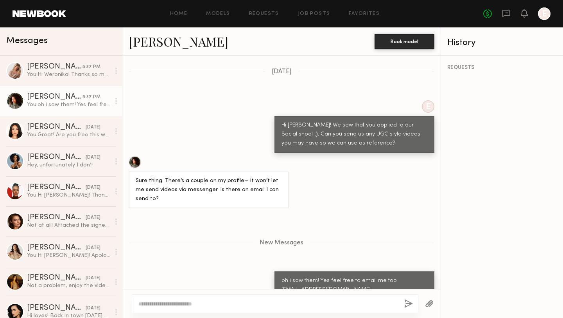
scroll to position [308, 0]
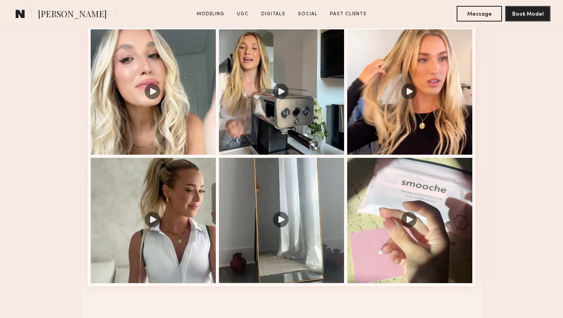
scroll to position [824, 0]
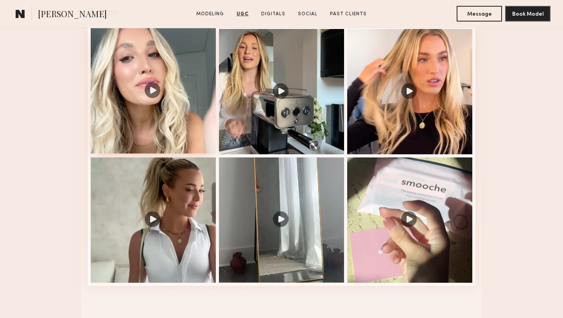
click at [184, 136] on div at bounding box center [153, 90] width 125 height 125
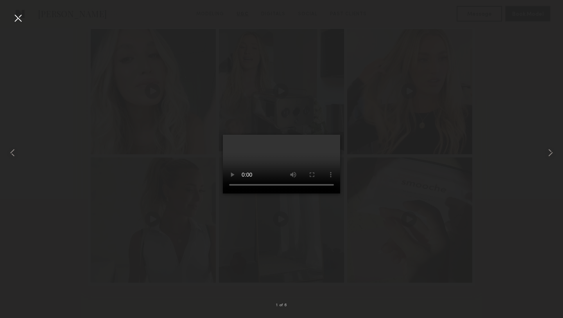
click at [19, 20] on div at bounding box center [18, 18] width 13 height 13
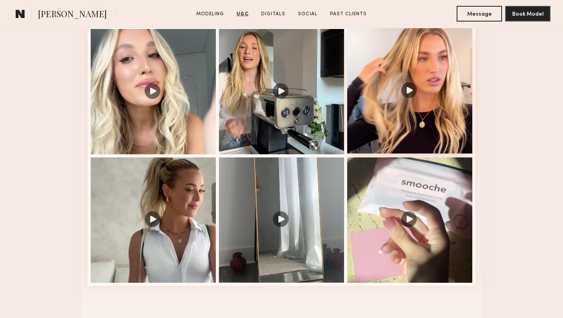
click at [399, 142] on div at bounding box center [409, 90] width 125 height 125
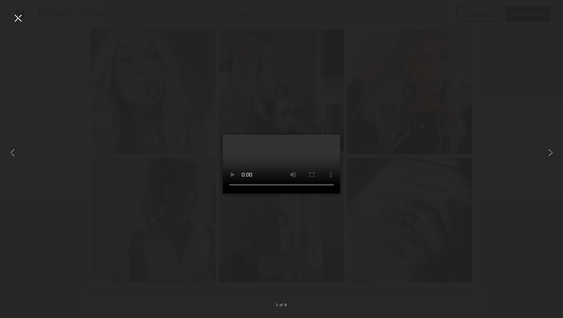
click at [15, 21] on div at bounding box center [18, 18] width 13 height 13
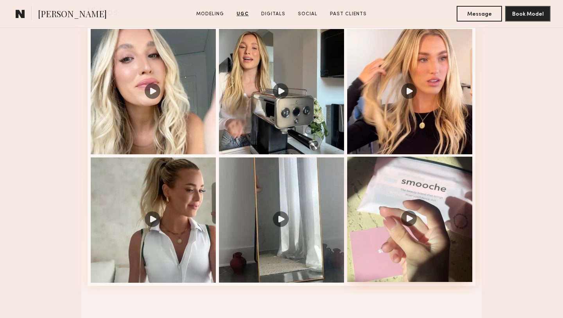
click at [416, 197] on div at bounding box center [409, 218] width 125 height 125
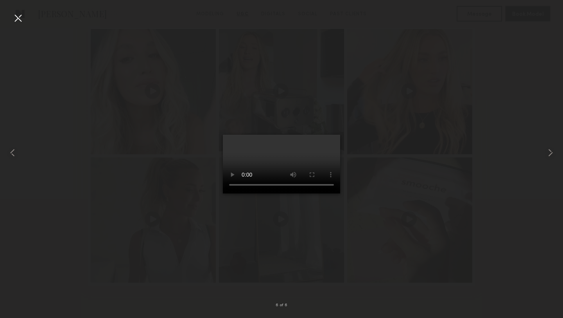
click at [16, 19] on div at bounding box center [18, 18] width 13 height 13
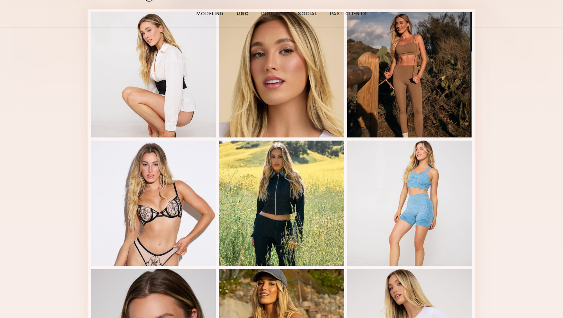
scroll to position [0, 0]
